Goal: Check status: Check status

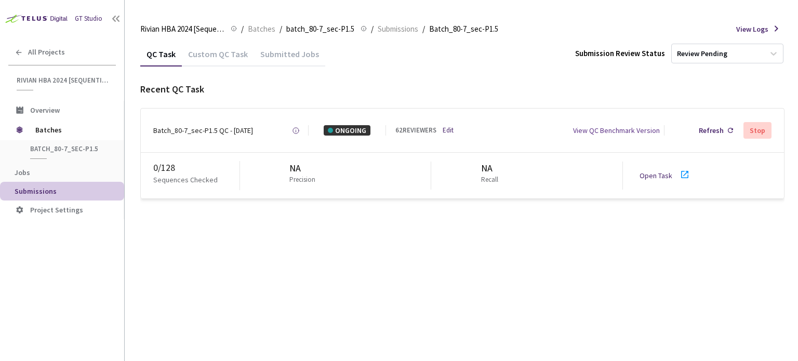
click at [647, 175] on link "Open Task" at bounding box center [656, 175] width 33 height 9
click at [203, 134] on div "Batch_80-7_sec-P1.5 QC - [DATE]" at bounding box center [203, 130] width 100 height 10
click at [217, 132] on div "Batch_80-7_sec-P1.5 QC - [DATE]" at bounding box center [203, 130] width 100 height 10
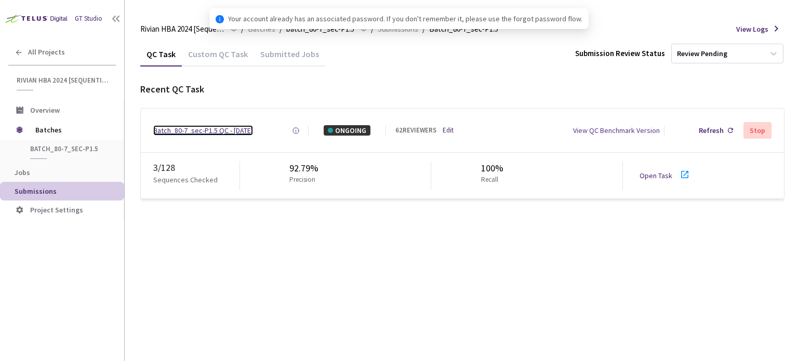
click at [210, 128] on div "Batch_80-7_sec-P1.5 QC - [DATE]" at bounding box center [203, 130] width 100 height 10
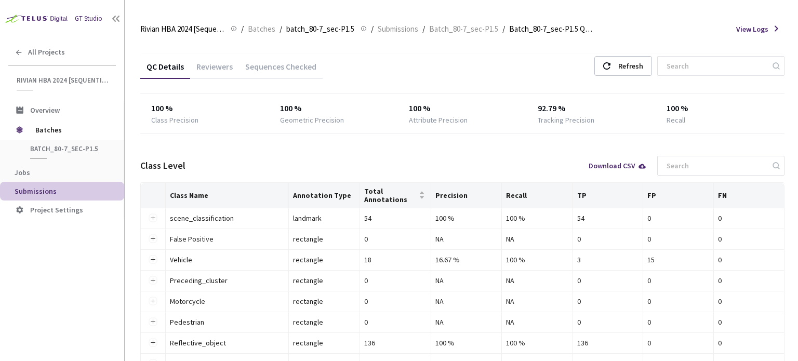
click at [224, 64] on div "Reviewers" at bounding box center [214, 70] width 49 height 18
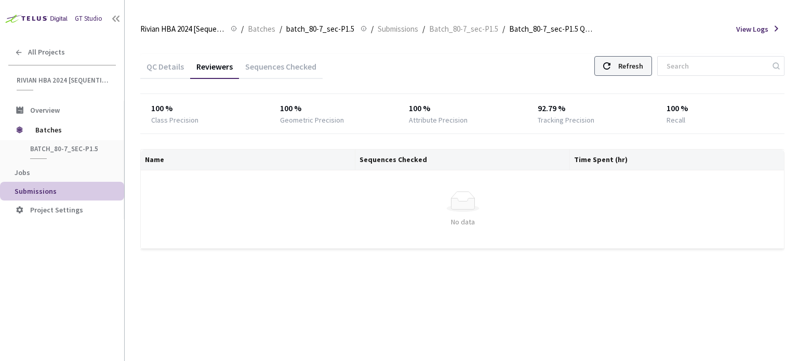
click at [633, 69] on div "Refresh" at bounding box center [630, 66] width 25 height 19
click at [628, 70] on div "Refresh" at bounding box center [630, 66] width 25 height 19
click at [625, 71] on div "Refresh" at bounding box center [623, 66] width 58 height 20
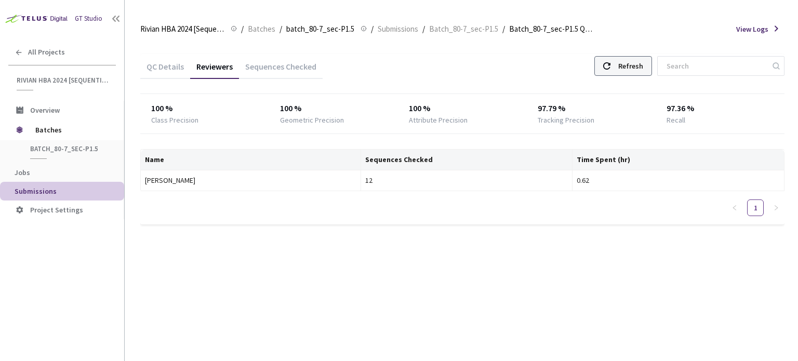
click at [631, 72] on div "Refresh" at bounding box center [630, 66] width 25 height 19
click at [628, 68] on div "Refresh" at bounding box center [630, 66] width 25 height 19
click at [635, 70] on div "Refresh" at bounding box center [630, 66] width 25 height 19
click at [643, 63] on div "Refresh" at bounding box center [630, 66] width 25 height 19
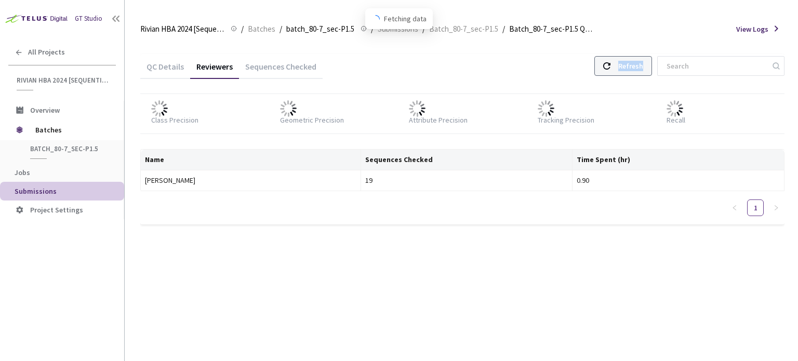
click at [643, 63] on div "Refresh" at bounding box center [630, 66] width 25 height 19
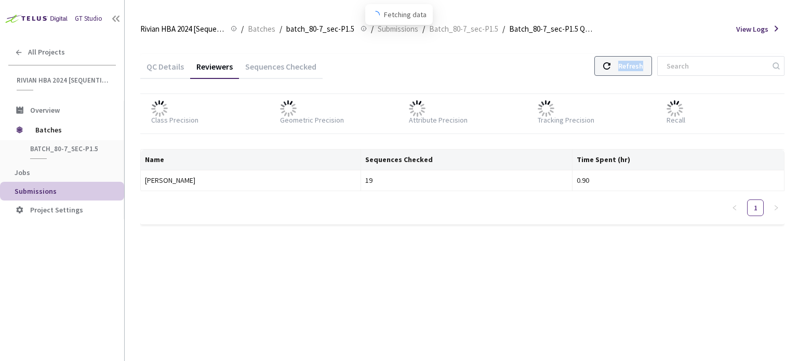
click at [643, 63] on div "Refresh" at bounding box center [630, 66] width 25 height 19
click at [634, 65] on div "Refresh" at bounding box center [630, 66] width 25 height 19
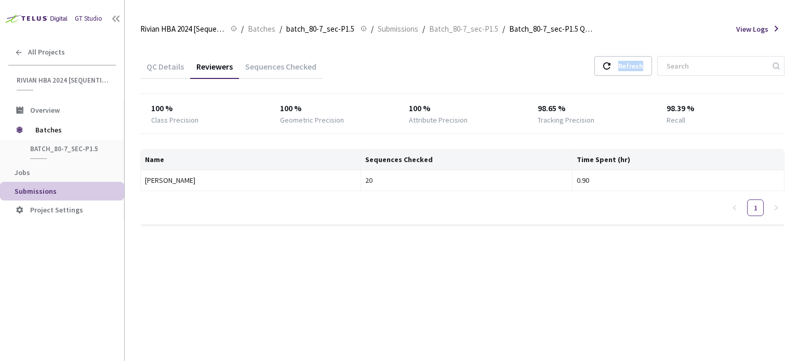
click at [638, 77] on div "QC Details Reviewers Sequences Checked Refresh" at bounding box center [462, 67] width 644 height 27
click at [642, 64] on div "Refresh" at bounding box center [630, 66] width 25 height 19
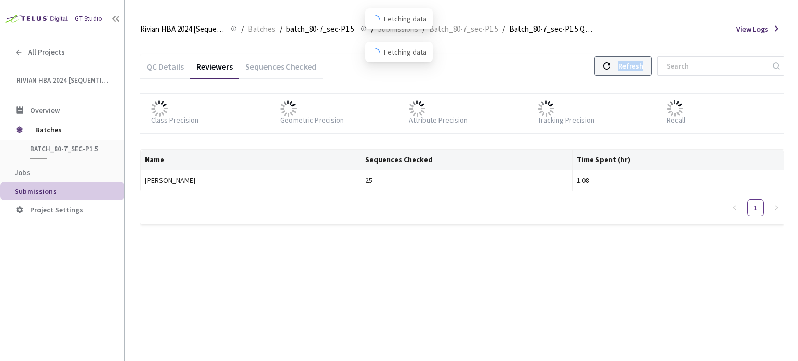
click at [642, 64] on div "Refresh" at bounding box center [630, 66] width 25 height 19
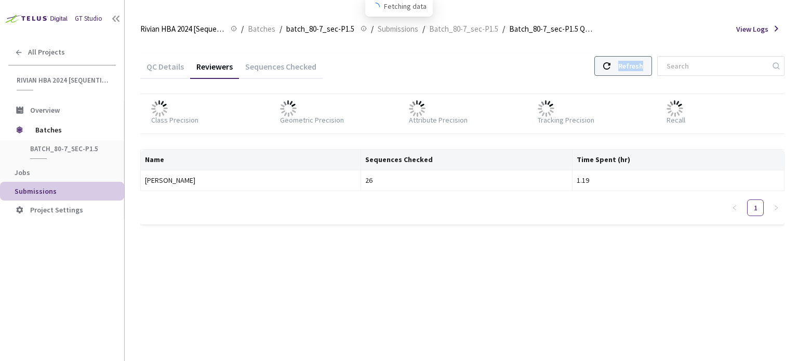
click at [642, 64] on div "Refresh" at bounding box center [630, 66] width 25 height 19
click at [636, 66] on div "Refresh" at bounding box center [630, 66] width 25 height 19
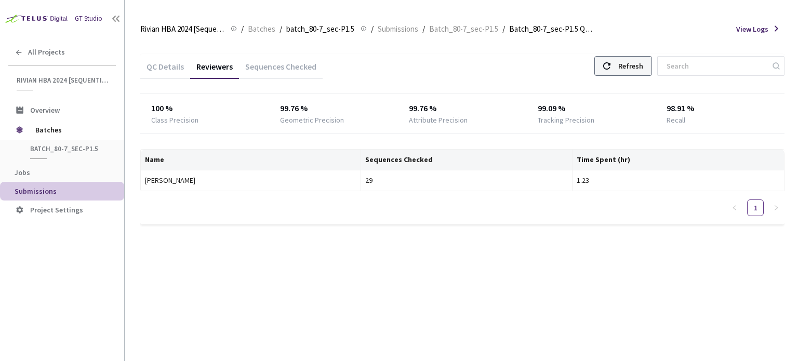
click at [636, 66] on div "Refresh" at bounding box center [630, 66] width 25 height 19
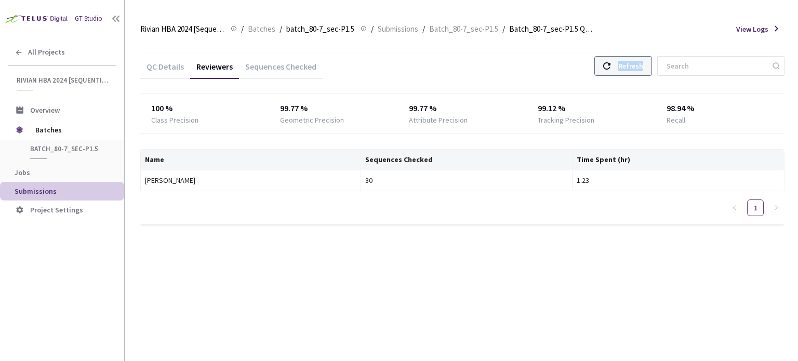
click at [636, 66] on div "Refresh" at bounding box center [630, 66] width 25 height 19
click at [633, 69] on div "Refresh" at bounding box center [630, 66] width 25 height 19
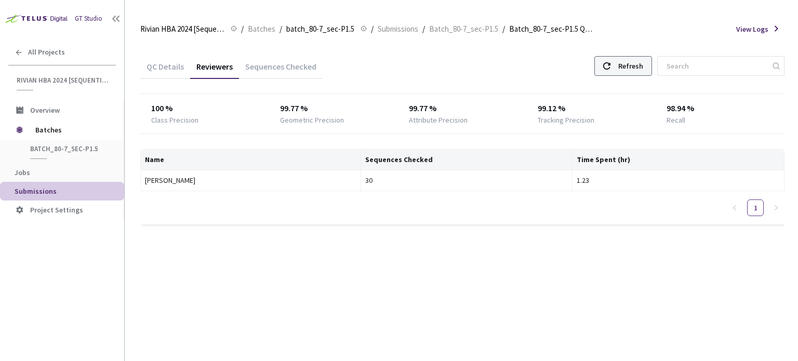
click at [632, 69] on div "Refresh" at bounding box center [630, 66] width 25 height 19
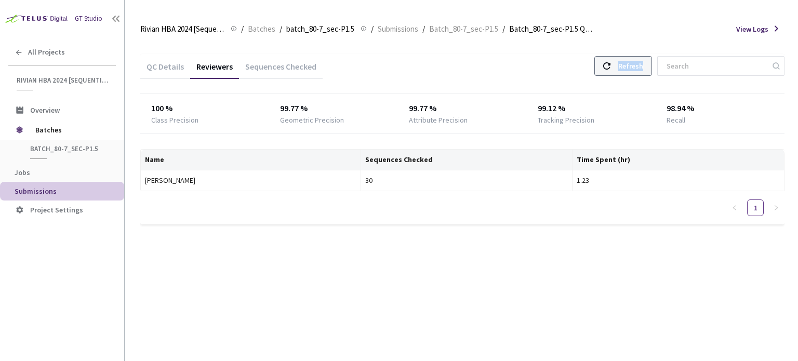
click at [632, 69] on div "Refresh" at bounding box center [630, 66] width 25 height 19
click at [636, 69] on div "Refresh" at bounding box center [630, 66] width 25 height 19
click at [643, 60] on div "Refresh" at bounding box center [630, 66] width 25 height 19
click at [636, 68] on div "Refresh" at bounding box center [630, 66] width 25 height 19
click at [610, 60] on div at bounding box center [606, 66] width 7 height 19
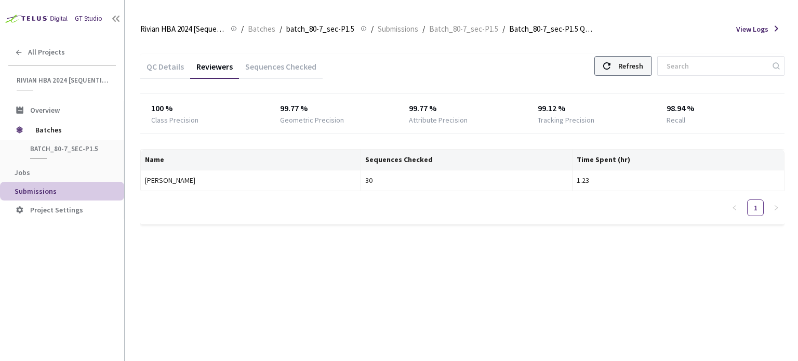
click at [610, 60] on div at bounding box center [606, 66] width 7 height 19
click at [630, 62] on div "Refresh" at bounding box center [630, 66] width 25 height 19
click at [636, 64] on div "Refresh" at bounding box center [630, 66] width 25 height 19
click at [624, 65] on div "Refresh" at bounding box center [623, 66] width 58 height 20
click at [624, 70] on div "Refresh" at bounding box center [623, 66] width 58 height 20
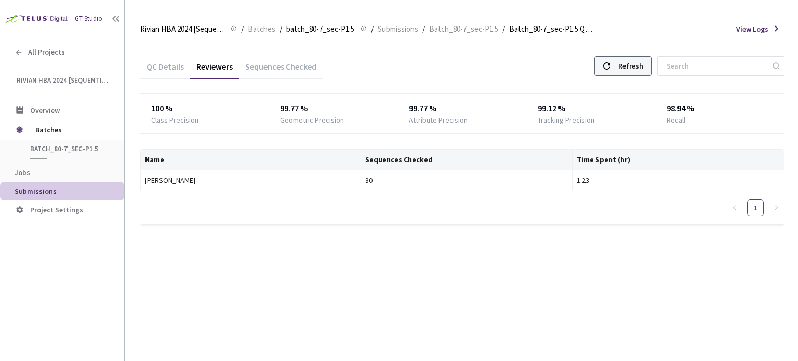
click at [624, 70] on div "Refresh" at bounding box center [623, 66] width 58 height 20
